Goal: Task Accomplishment & Management: Manage account settings

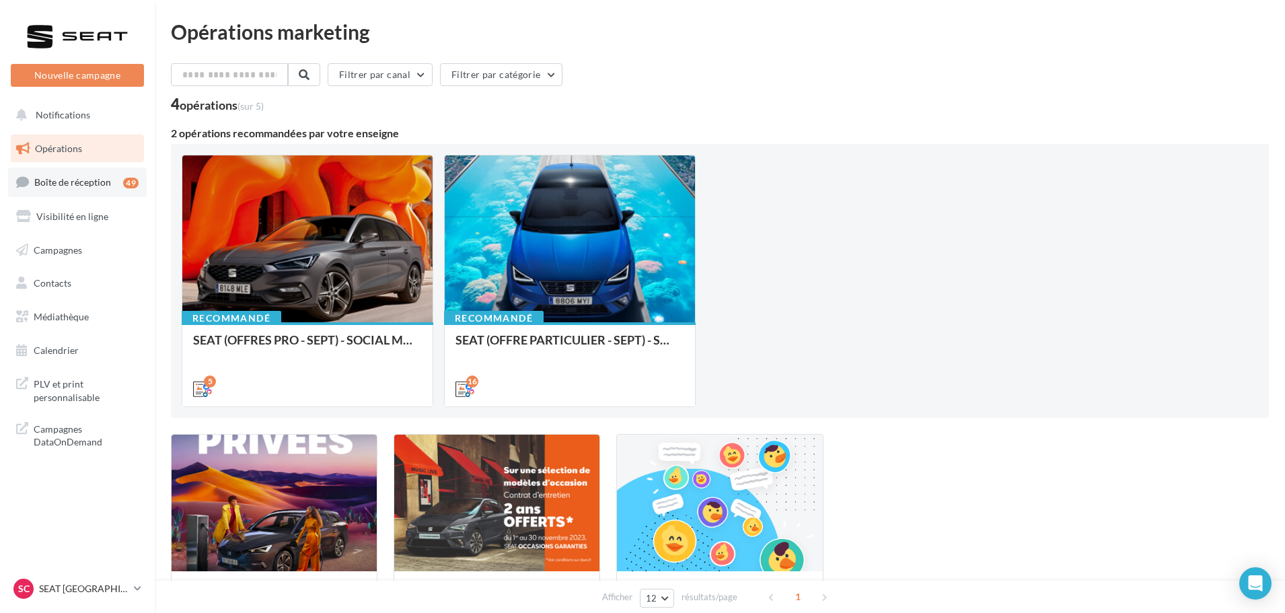
click at [102, 186] on span "Boîte de réception" at bounding box center [72, 181] width 77 height 11
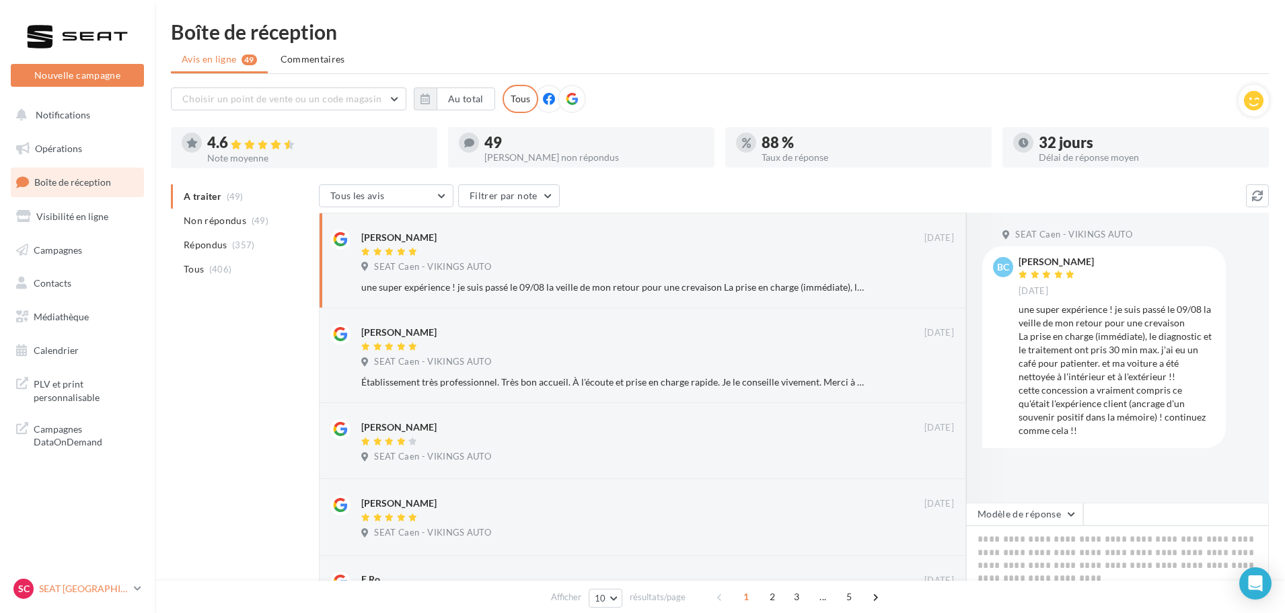
click at [82, 588] on p "SEAT [GEOGRAPHIC_DATA]" at bounding box center [83, 588] width 89 height 13
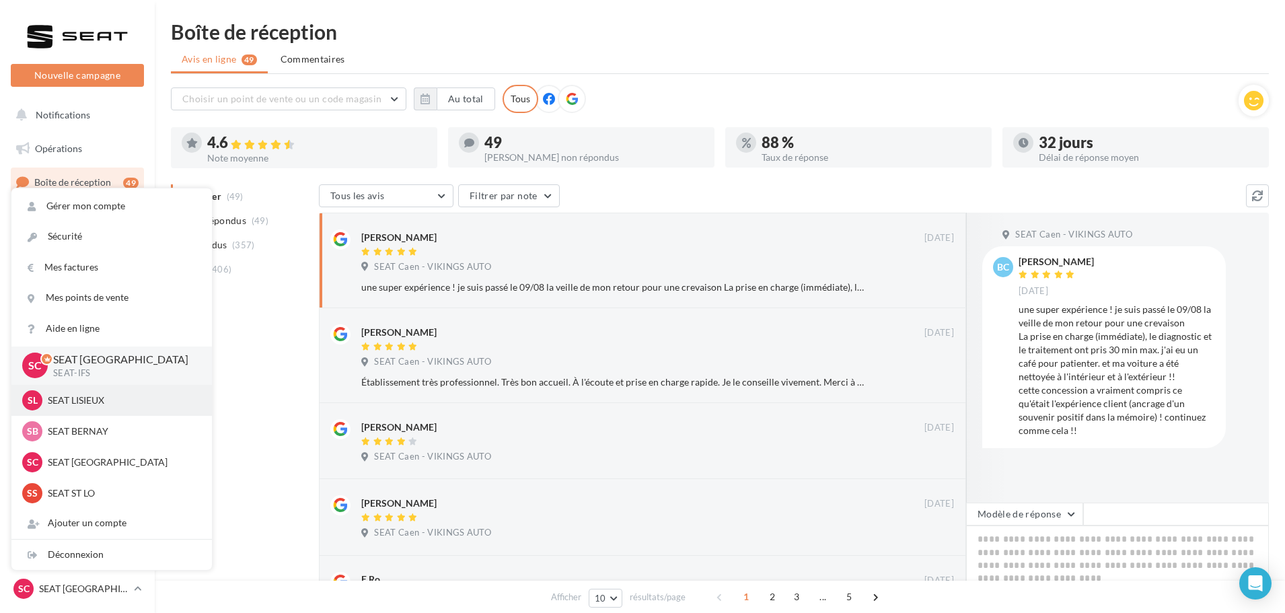
click at [67, 394] on p "SEAT LISIEUX" at bounding box center [122, 400] width 148 height 13
